Goal: Navigation & Orientation: Find specific page/section

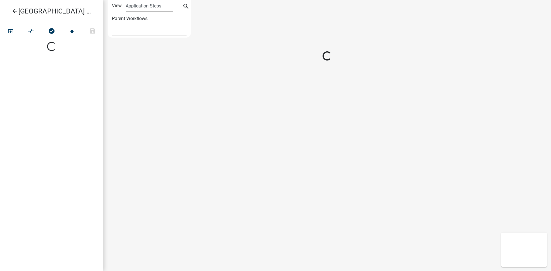
select select
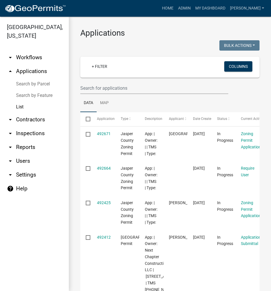
select select "3: 100"
